Goal: Information Seeking & Learning: Understand process/instructions

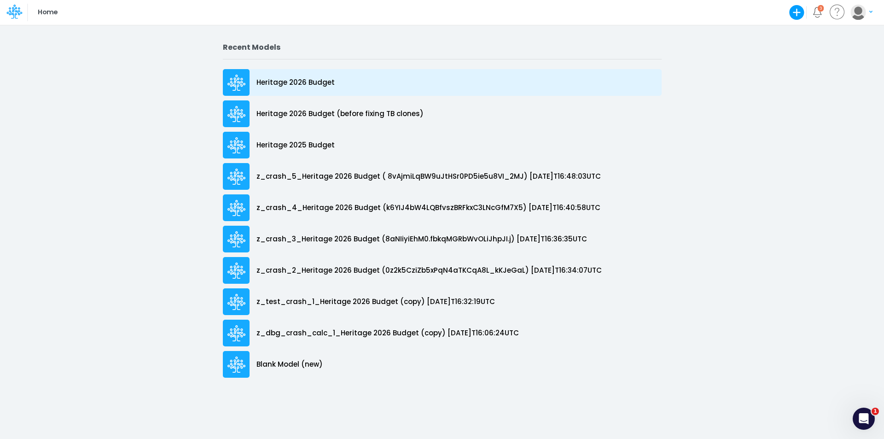
click at [311, 82] on p "Heritage 2026 Budget" at bounding box center [295, 82] width 78 height 11
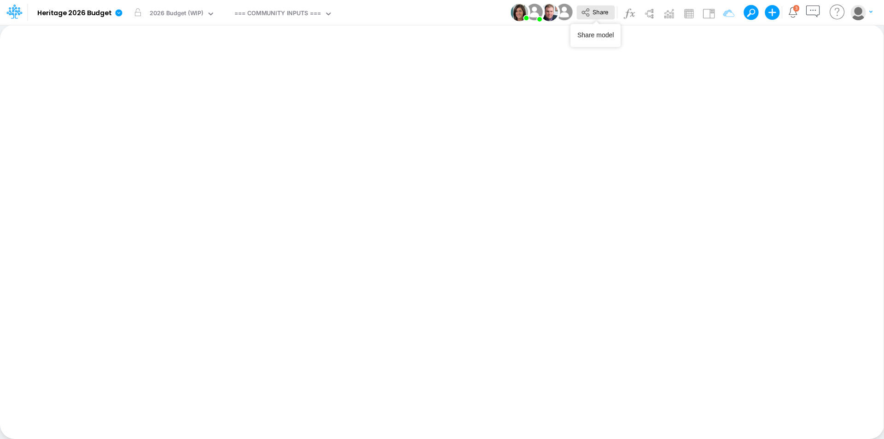
click at [598, 18] on button "Share" at bounding box center [596, 13] width 38 height 14
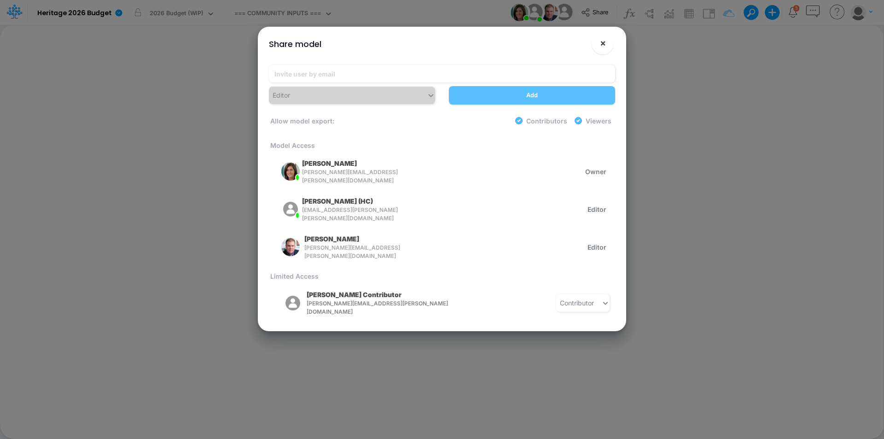
click at [603, 41] on span "×" at bounding box center [603, 42] width 6 height 11
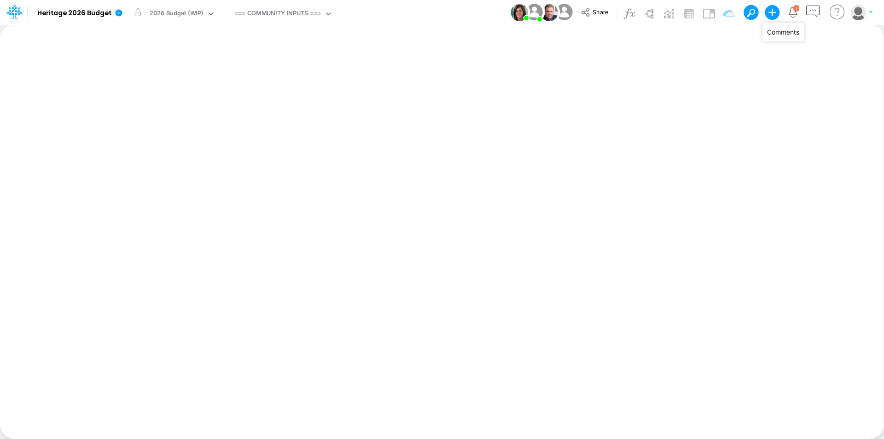
click at [813, 12] on icon "button" at bounding box center [812, 11] width 17 height 17
click at [818, 11] on icon "button" at bounding box center [812, 11] width 17 height 17
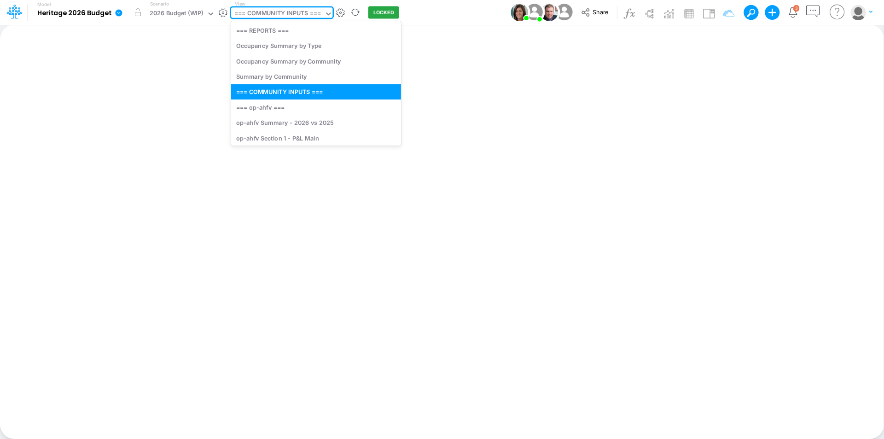
click at [280, 15] on div "=== COMMUNITY INPUTS ===" at bounding box center [277, 14] width 87 height 11
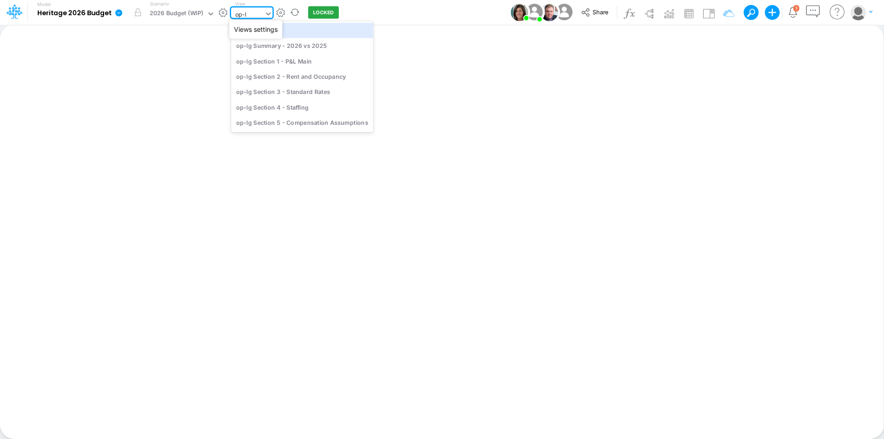
type input "op-lg"
click at [297, 61] on div "op-lg Section 1 - P&L Main" at bounding box center [302, 60] width 142 height 15
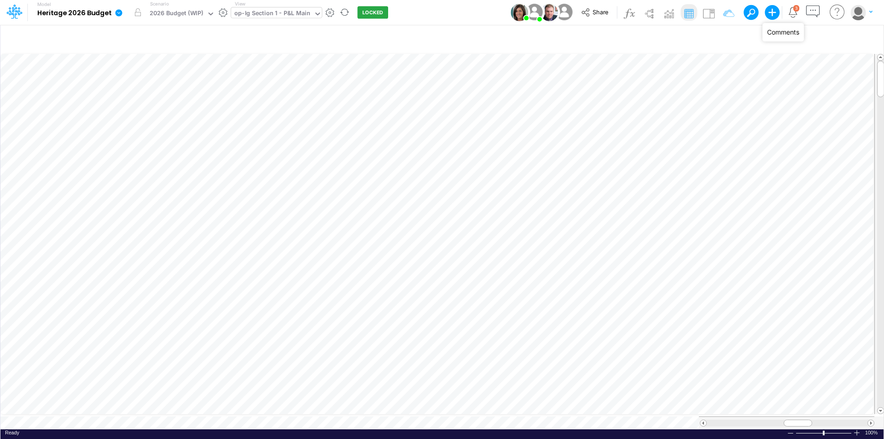
click at [819, 13] on icon "button" at bounding box center [812, 11] width 17 height 17
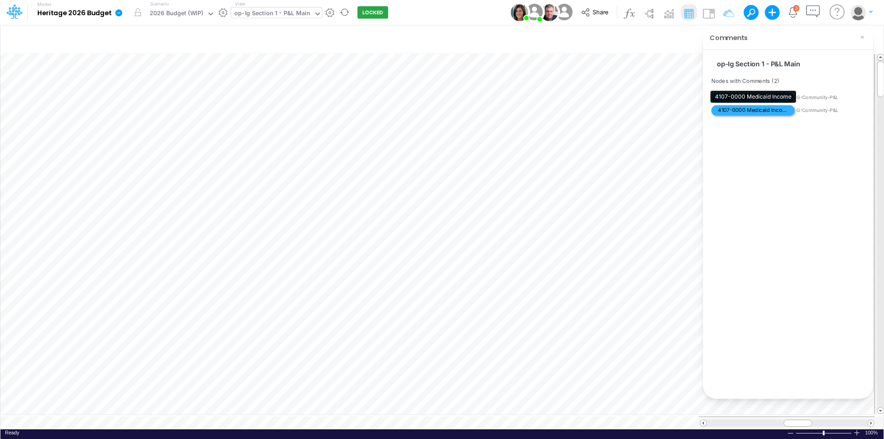
click at [755, 113] on span "4107-0000 Medicaid Income" at bounding box center [752, 110] width 83 height 10
drag, startPoint x: 717, startPoint y: 65, endPoint x: 719, endPoint y: 70, distance: 4.7
click at [717, 65] on icon at bounding box center [718, 63] width 8 height 8
click at [752, 95] on span "4098-0000 Respite Rent" at bounding box center [752, 98] width 83 height 10
drag, startPoint x: 716, startPoint y: 62, endPoint x: 735, endPoint y: 76, distance: 23.0
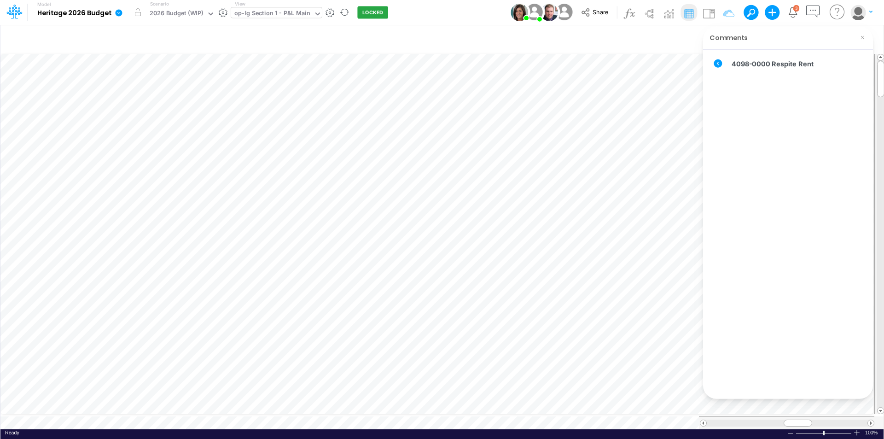
click at [716, 62] on icon at bounding box center [718, 63] width 8 height 8
click at [815, 14] on icon "button" at bounding box center [812, 11] width 17 height 17
click at [710, 13] on img at bounding box center [708, 13] width 15 height 15
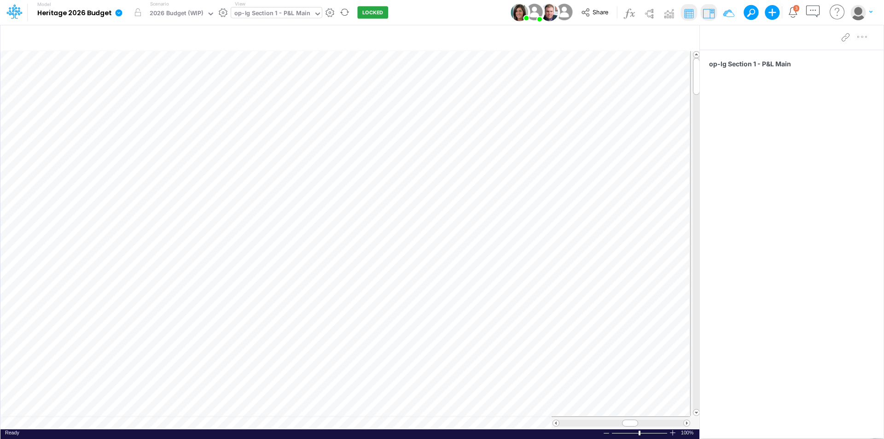
scroll to position [5, 0]
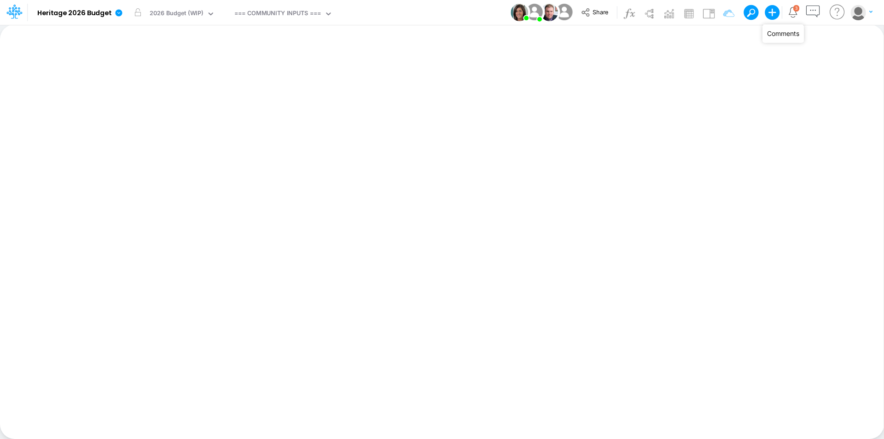
click at [816, 17] on icon "button" at bounding box center [812, 11] width 17 height 17
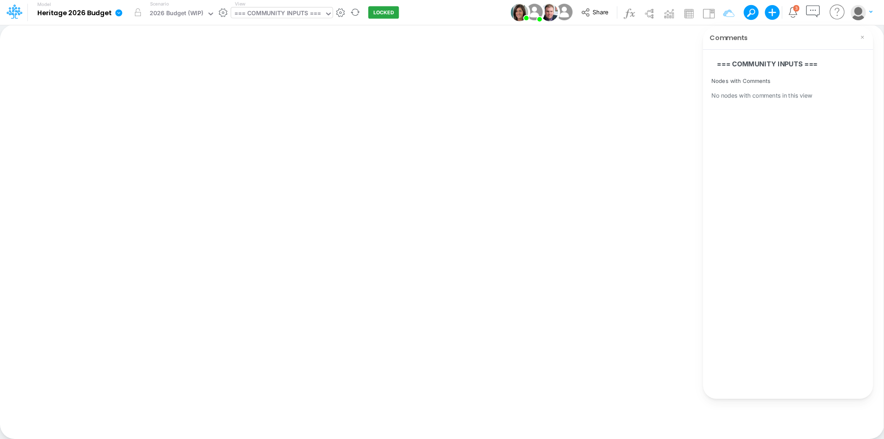
click at [309, 14] on div "=== COMMUNITY INPUTS ===" at bounding box center [277, 14] width 87 height 11
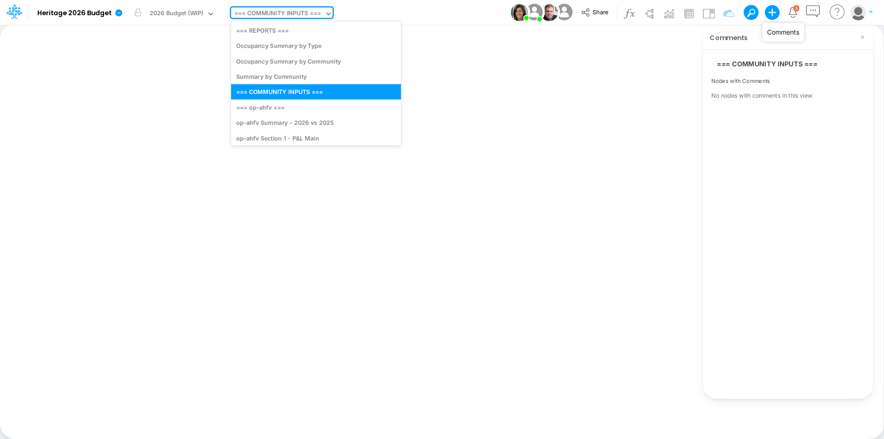
click at [816, 13] on icon "button" at bounding box center [812, 11] width 17 height 17
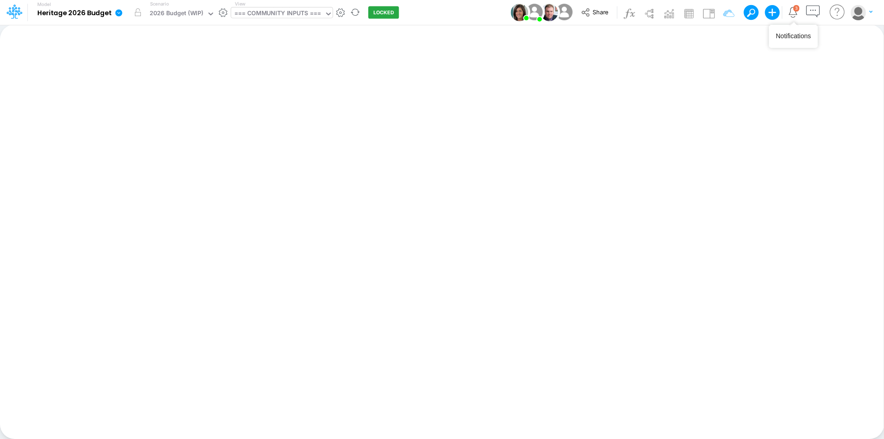
click at [286, 12] on div "=== COMMUNITY INPUTS ===" at bounding box center [277, 14] width 87 height 11
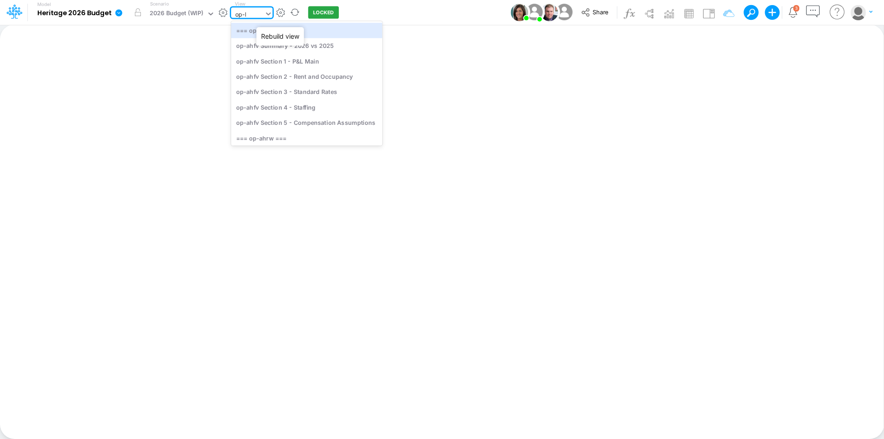
type input "op-lg"
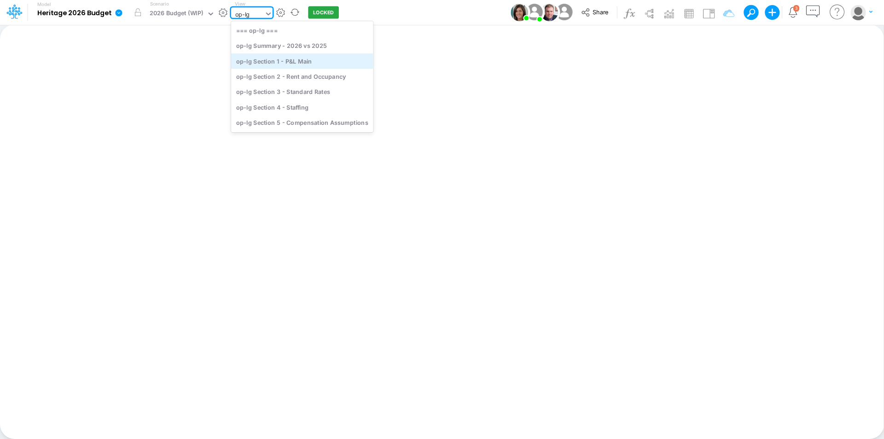
click at [324, 61] on div "op-lg Section 1 - P&L Main" at bounding box center [302, 60] width 142 height 15
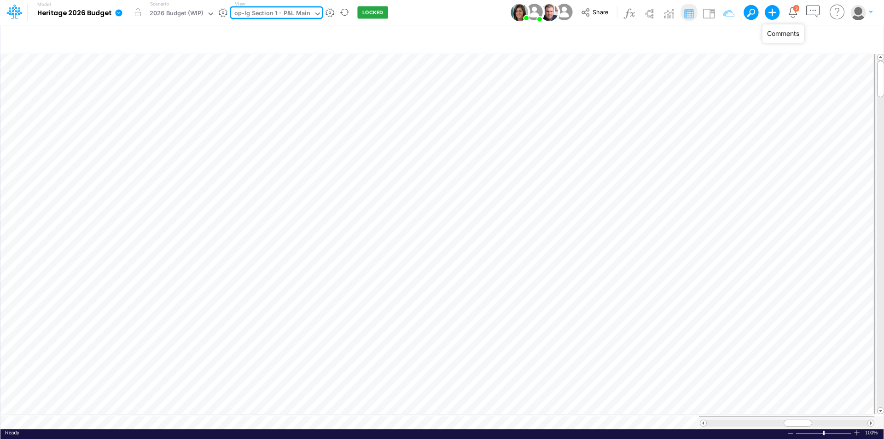
click at [815, 13] on icon "button" at bounding box center [812, 11] width 17 height 17
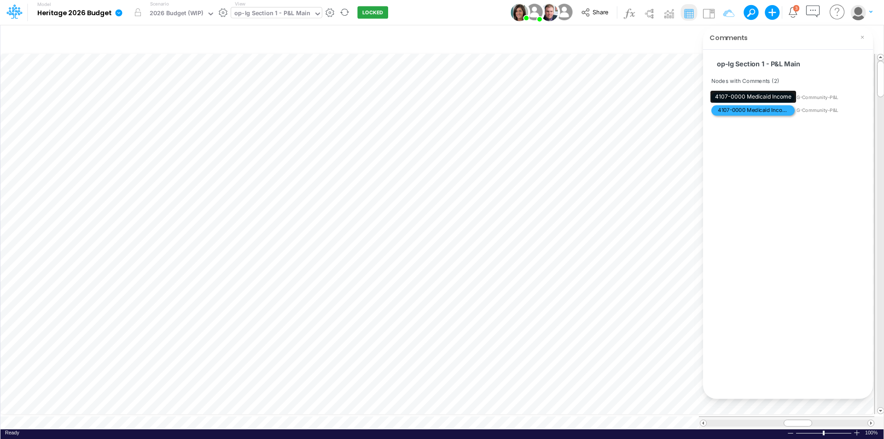
click at [739, 108] on span "4107-0000 Medicaid Income" at bounding box center [752, 110] width 83 height 10
click at [718, 64] on icon at bounding box center [718, 63] width 10 height 10
drag, startPoint x: 776, startPoint y: 110, endPoint x: 772, endPoint y: 99, distance: 12.4
click at [772, 99] on span "4098-0000 Respite Rent" at bounding box center [752, 98] width 83 height 10
click at [717, 61] on icon at bounding box center [718, 63] width 8 height 8
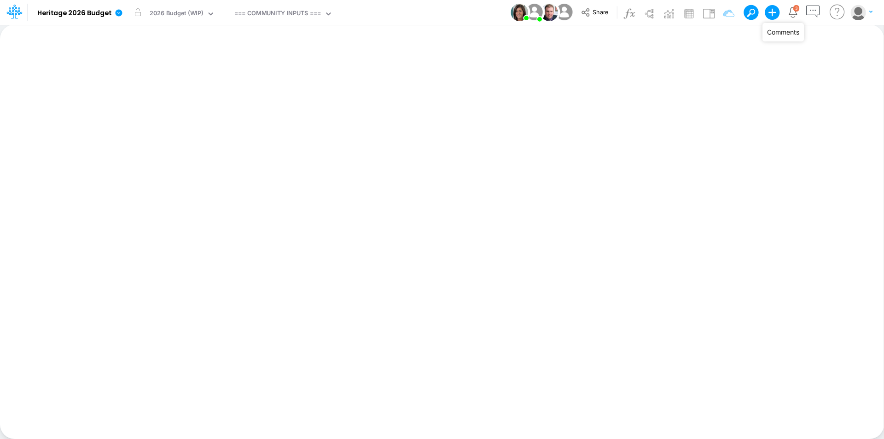
click at [813, 10] on icon "button" at bounding box center [812, 11] width 17 height 17
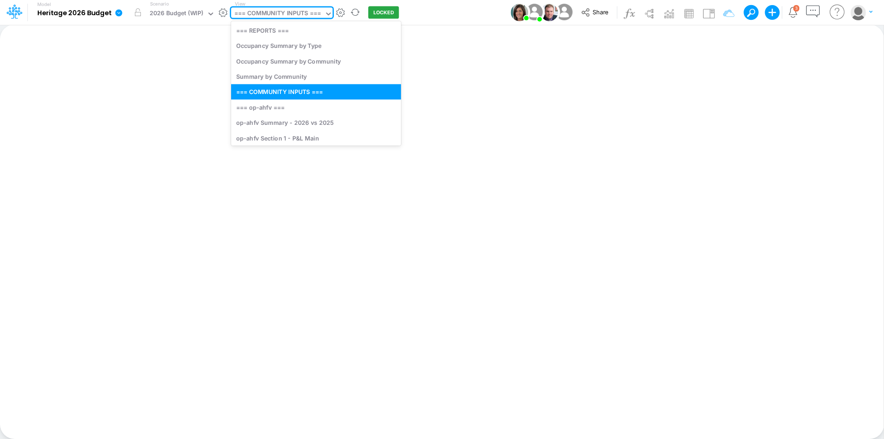
click at [267, 17] on div "=== COMMUNITY INPUTS ===" at bounding box center [277, 14] width 87 height 11
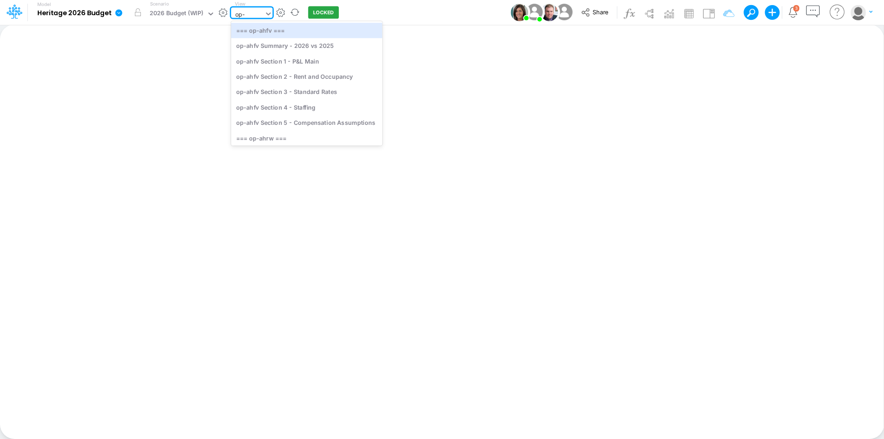
type input "op-l"
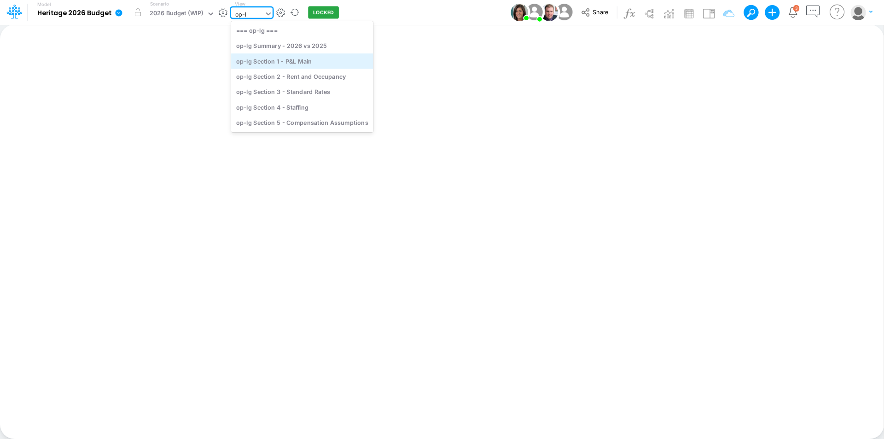
click at [283, 63] on div "op-lg Section 1 - P&L Main" at bounding box center [302, 60] width 142 height 15
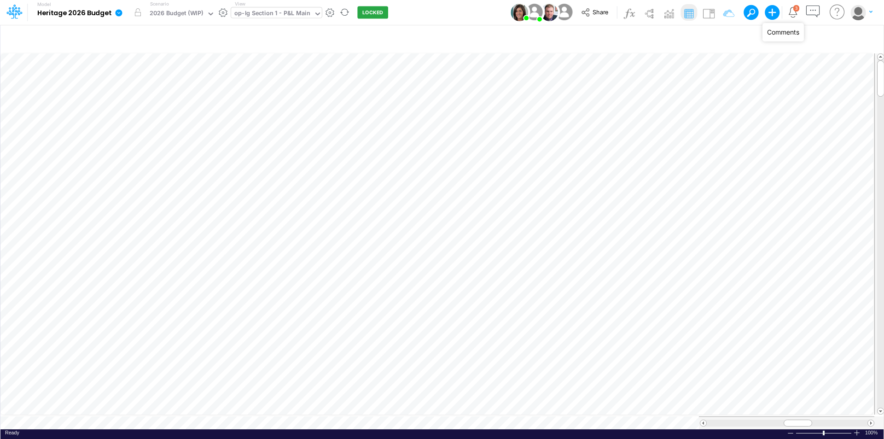
click at [815, 9] on icon "button" at bounding box center [812, 11] width 17 height 17
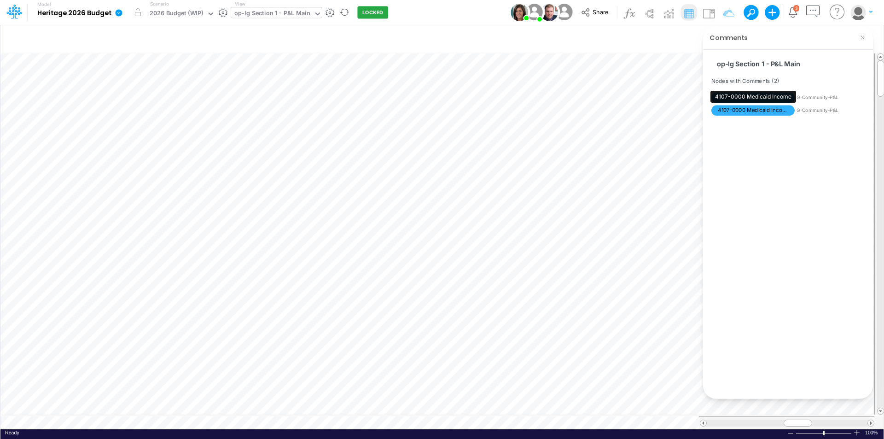
click at [766, 97] on div "4107-0000 Medicaid Income" at bounding box center [754, 97] width 86 height 12
click at [766, 108] on span "4107-0000 Medicaid Income" at bounding box center [752, 110] width 83 height 10
click at [718, 66] on icon at bounding box center [718, 63] width 8 height 8
click at [752, 94] on span "4098-0000 Respite Rent" at bounding box center [752, 98] width 83 height 10
click at [721, 64] on icon at bounding box center [718, 63] width 8 height 8
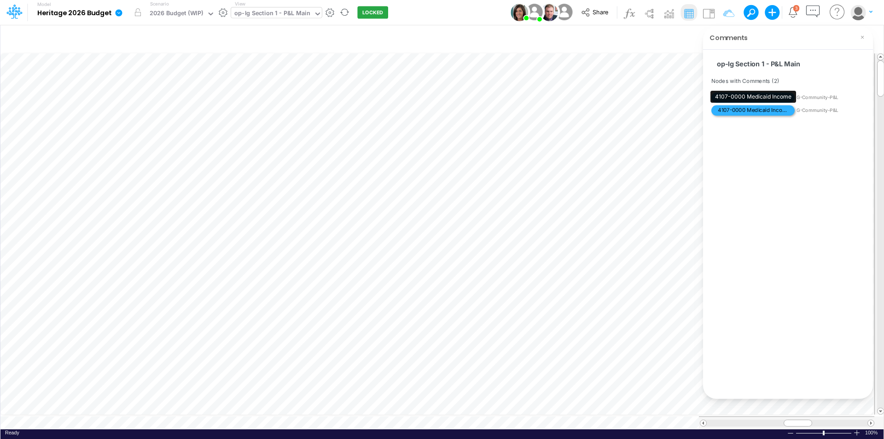
click at [745, 110] on span "4107-0000 Medicaid Income" at bounding box center [752, 110] width 83 height 10
click at [718, 67] on icon at bounding box center [718, 63] width 8 height 8
click at [758, 99] on span "4098-0000 Respite Rent" at bounding box center [752, 98] width 83 height 10
click at [718, 63] on icon at bounding box center [718, 63] width 10 height 10
